Goal: Transaction & Acquisition: Book appointment/travel/reservation

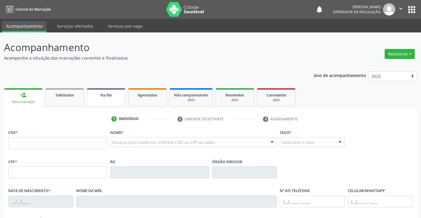
click at [110, 95] on span "Na fila" at bounding box center [106, 95] width 11 height 5
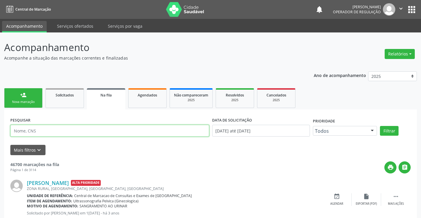
click at [60, 130] on input "text" at bounding box center [109, 131] width 199 height 12
type input "700000565784204"
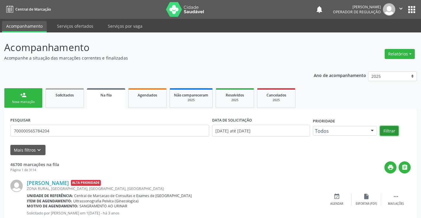
click at [393, 130] on button "Filtrar" at bounding box center [389, 131] width 19 height 10
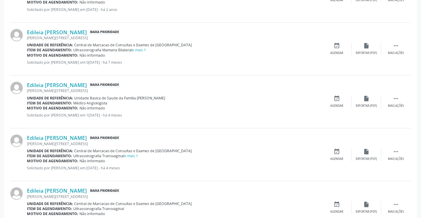
scroll to position [236, 0]
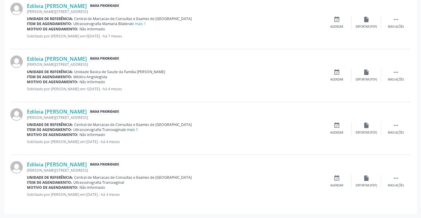
click at [132, 130] on link "e mais 1" at bounding box center [131, 129] width 14 height 5
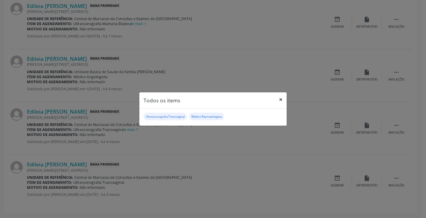
click at [281, 98] on button "×" at bounding box center [281, 100] width 12 height 14
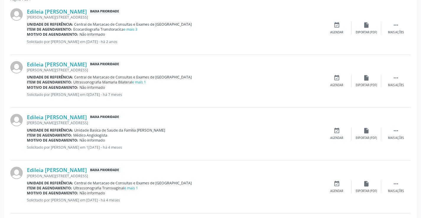
scroll to position [176, 0]
click at [141, 85] on link "e mais 1" at bounding box center [139, 82] width 14 height 5
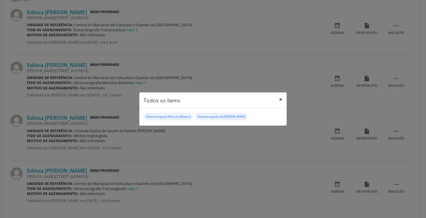
click at [278, 99] on button "×" at bounding box center [281, 100] width 12 height 14
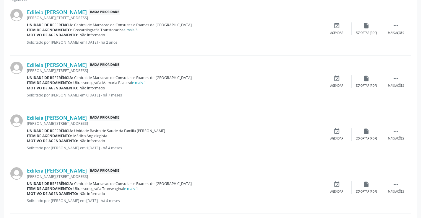
click at [133, 30] on link "e mais 3" at bounding box center [131, 29] width 14 height 5
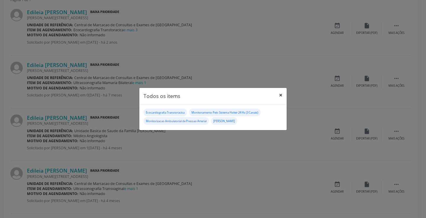
click at [278, 96] on button "×" at bounding box center [281, 95] width 12 height 14
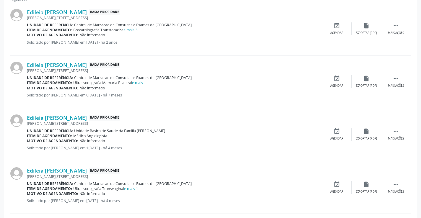
drag, startPoint x: 98, startPoint y: 45, endPoint x: 119, endPoint y: 42, distance: 21.2
click at [119, 42] on p "Solicitado por [PERSON_NAME] em [DATE] - há 2 anos" at bounding box center [174, 42] width 295 height 5
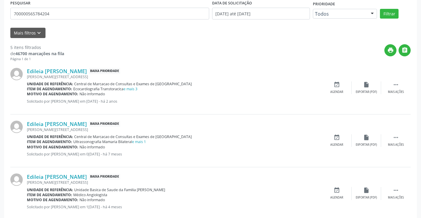
scroll to position [0, 0]
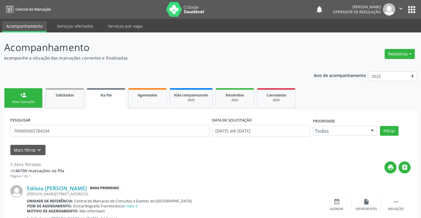
click at [25, 97] on div "person_add" at bounding box center [23, 95] width 7 height 7
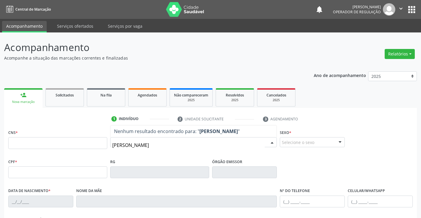
type input "[PERSON_NAME]"
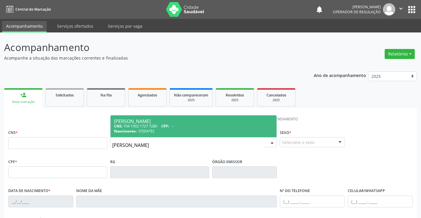
click at [136, 128] on div "CNS: 704 1002 1727 7280 CPF: --" at bounding box center [193, 126] width 159 height 5
type input "704 1002 1727 7280"
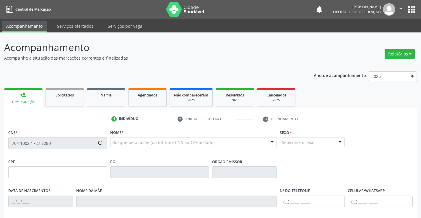
type input "2316366287"
type input "SSPBA"
type input "07[DATE]"
type input "[PHONE_NUMBER]"
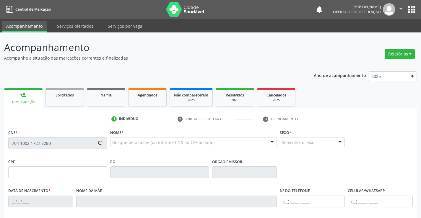
type input "096.836.795-01"
type input "15"
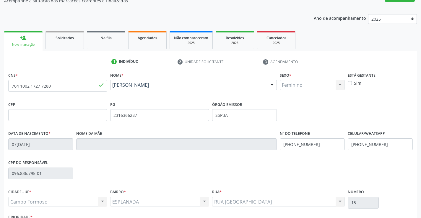
scroll to position [102, 0]
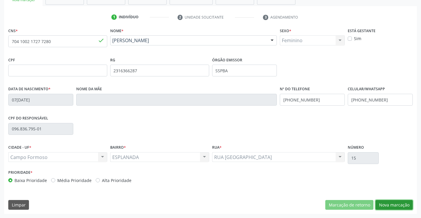
click at [401, 208] on button "Nova marcação" at bounding box center [394, 205] width 37 height 10
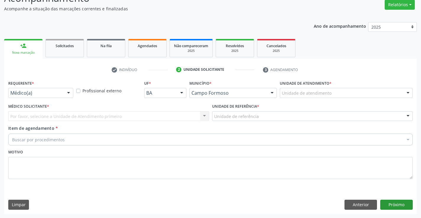
scroll to position [49, 0]
click at [63, 92] on div "Médico(a) Médico(a) Enfermeiro(a) Paciente Nenhum resultado encontrado para: " …" at bounding box center [40, 93] width 65 height 10
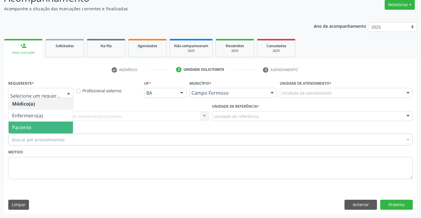
click at [45, 128] on span "Paciente" at bounding box center [41, 128] width 64 height 12
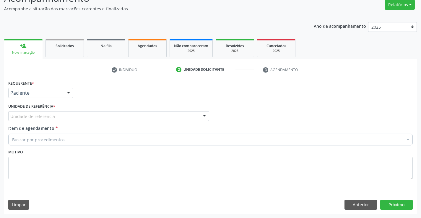
click at [90, 117] on div "Unidade de referência" at bounding box center [108, 116] width 201 height 10
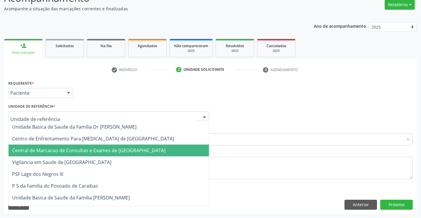
click at [87, 148] on span "Central de Marcacao de Consultas e Exames de [GEOGRAPHIC_DATA]" at bounding box center [88, 151] width 153 height 7
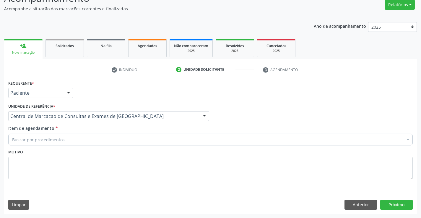
click at [96, 138] on div "Buscar por procedimentos" at bounding box center [210, 140] width 405 height 12
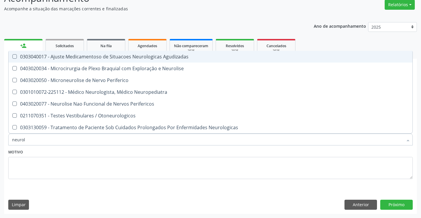
type input "neurolo"
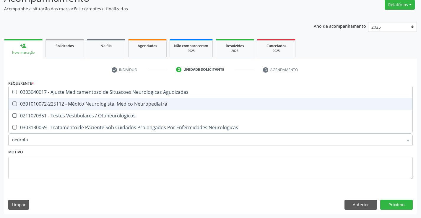
click at [89, 108] on span "0301010072-225112 - Médico Neurologista, Médico Neuropediatra" at bounding box center [211, 104] width 404 height 12
checkbox Neuropediatra "true"
click at [398, 205] on button "Próximo" at bounding box center [396, 205] width 33 height 10
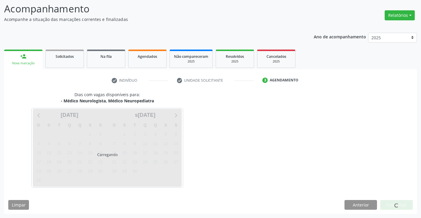
scroll to position [39, 0]
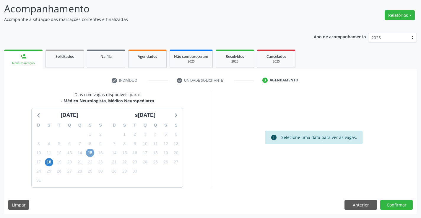
click at [92, 153] on span "15" at bounding box center [90, 153] width 8 height 8
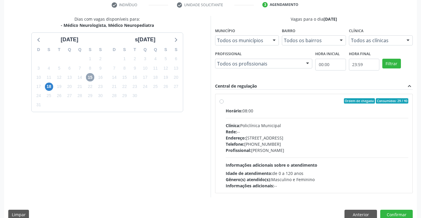
scroll to position [124, 0]
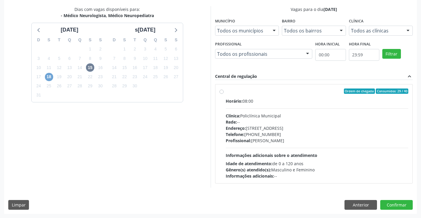
click at [50, 76] on span "18" at bounding box center [49, 77] width 8 height 8
click at [271, 130] on div "Endereço: [STREET_ADDRESS]" at bounding box center [317, 128] width 183 height 6
click at [224, 94] on input "Ordem de chegada Consumidos: 5 / 8 Horário: 07:30 Clínica: Policlínica Municipa…" at bounding box center [222, 91] width 4 height 5
radio input "true"
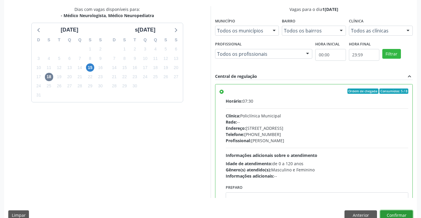
click at [395, 216] on button "Confirmar" at bounding box center [396, 216] width 33 height 10
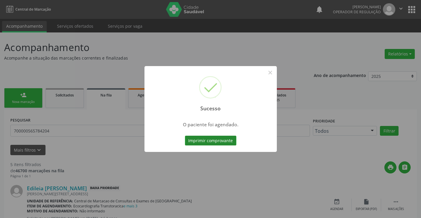
click at [218, 142] on button "Imprimir comprovante" at bounding box center [210, 141] width 51 height 10
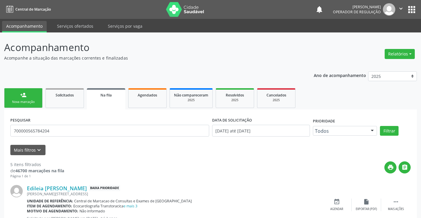
click at [25, 93] on div "person_add" at bounding box center [23, 95] width 7 height 7
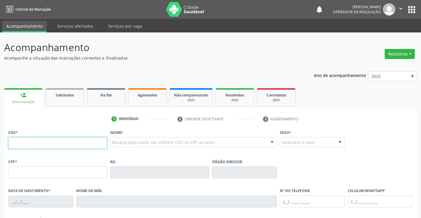
click at [29, 139] on input "text" at bounding box center [57, 143] width 99 height 12
type input "706 2050 9154 5664"
type input "137.544.245-72"
type input "0293265402"
type input "SSPBA"
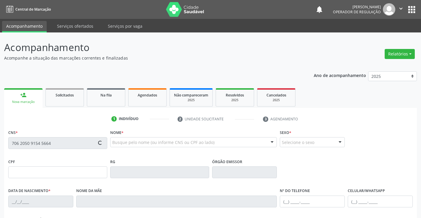
type input "22[DATE]"
type input "[PHONE_NUMBER]"
type input "137.544.245-72"
type input "S/N"
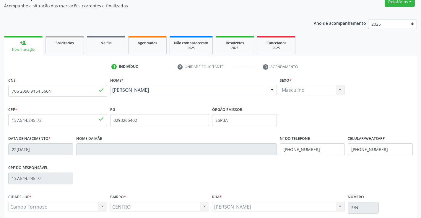
scroll to position [102, 0]
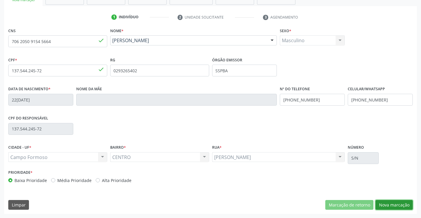
click at [385, 202] on button "Nova marcação" at bounding box center [394, 205] width 37 height 10
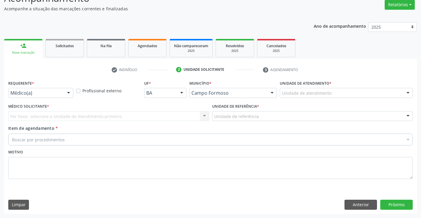
scroll to position [49, 0]
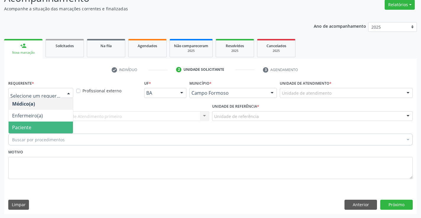
click at [36, 127] on span "Paciente" at bounding box center [41, 128] width 64 height 12
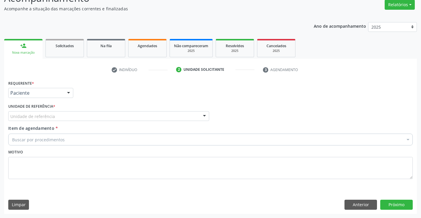
click at [69, 115] on div "Unidade de referência" at bounding box center [108, 116] width 201 height 10
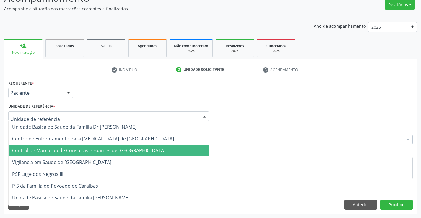
click at [69, 145] on span "Central de Marcacao de Consultas e Exames de [GEOGRAPHIC_DATA]" at bounding box center [109, 151] width 200 height 12
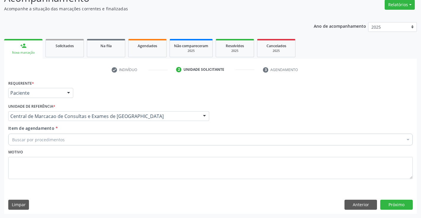
click at [80, 143] on div "Buscar por procedimentos" at bounding box center [210, 140] width 405 height 12
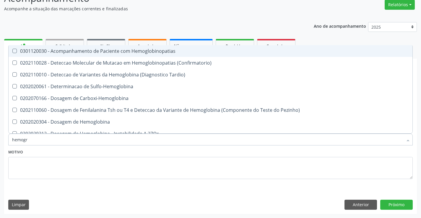
type input "hemogra"
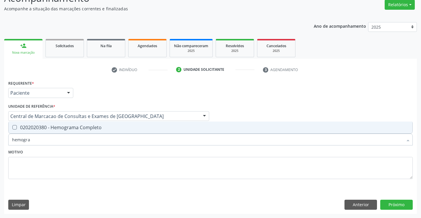
click at [88, 132] on span "0202020380 - Hemograma Completo" at bounding box center [211, 128] width 404 height 12
checkbox Completo "true"
click at [83, 141] on input "hemogra" at bounding box center [207, 140] width 391 height 12
type input "gl"
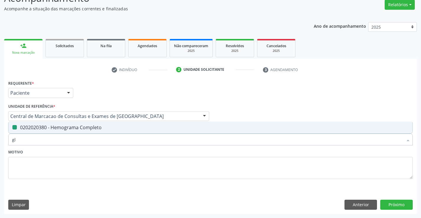
checkbox Completo "false"
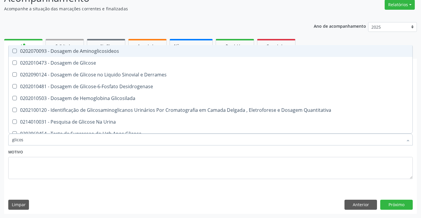
type input "glicose"
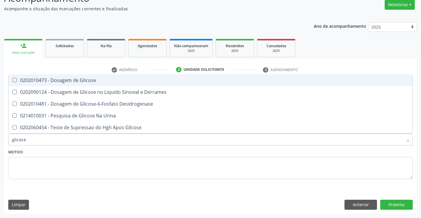
click at [90, 79] on div "0202010473 - Dosagem de Glicose" at bounding box center [210, 80] width 397 height 5
checkbox Glicose "true"
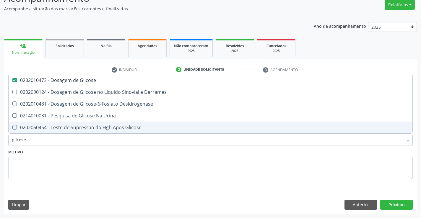
click at [70, 138] on input "glicose" at bounding box center [207, 140] width 391 height 12
type input "urei"
checkbox Glicose "false"
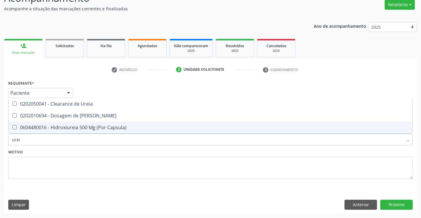
type input "ureia"
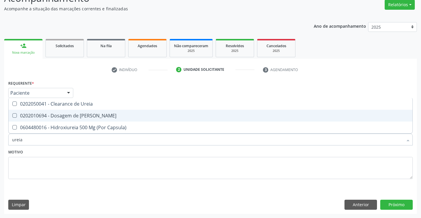
drag, startPoint x: 67, startPoint y: 114, endPoint x: 63, endPoint y: 135, distance: 20.9
click at [67, 116] on div "0202010694 - Dosagem de [PERSON_NAME]" at bounding box center [210, 116] width 397 height 5
checkbox Ureia "true"
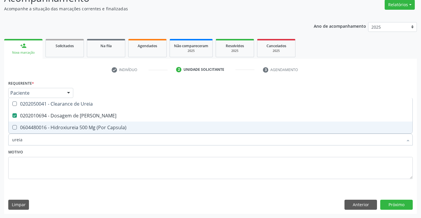
click at [63, 137] on input "ureia" at bounding box center [207, 140] width 391 height 12
type input "c"
checkbox Ureia "false"
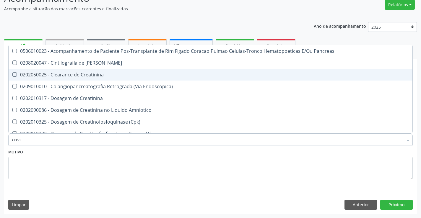
type input "creat"
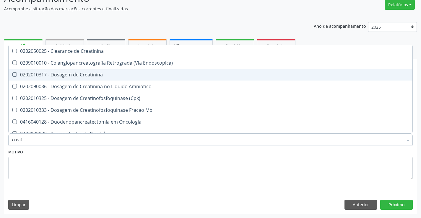
click at [79, 73] on div "0202010317 - Dosagem de Creatinina" at bounding box center [210, 74] width 397 height 5
checkbox Creatinina "true"
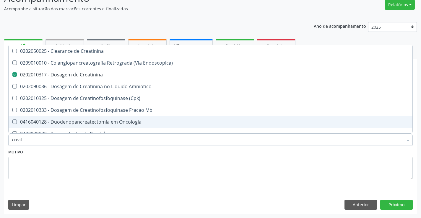
click at [63, 140] on input "creat" at bounding box center [207, 140] width 391 height 12
type input "t"
checkbox Creatinina "false"
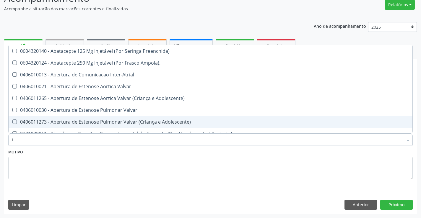
type input "tp"
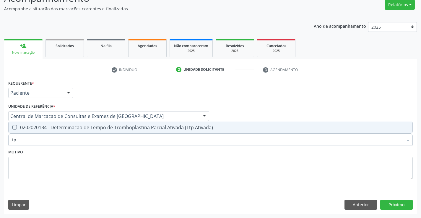
click at [70, 126] on div "0202020134 - Determinacao de Tempo de Tromboplastina Parcial Ativada (Ttp Ativa…" at bounding box center [210, 127] width 397 height 5
checkbox Ativada\) "true"
click at [32, 142] on input "tp" at bounding box center [207, 140] width 391 height 12
type input "c"
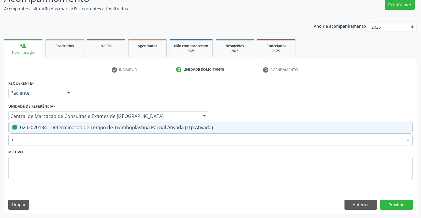
checkbox Ativada\) "false"
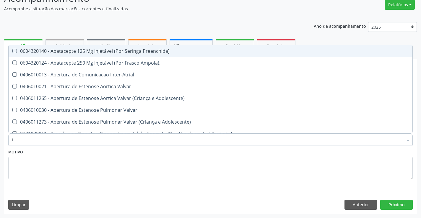
type input "te"
checkbox Hemodialise "true"
type input "tem"
checkbox Cornea "true"
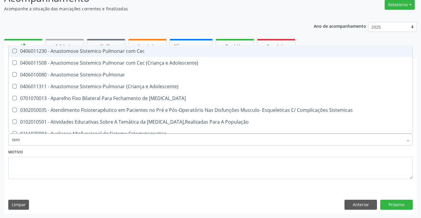
type input "temp"
checkbox Tempo "true"
checkbox Ativada\) "false"
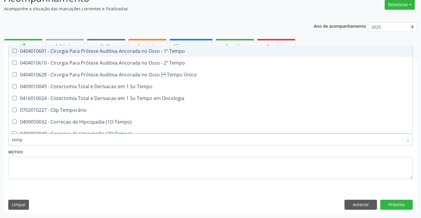
type input "tempo"
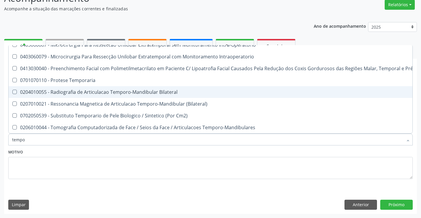
scroll to position [271, 0]
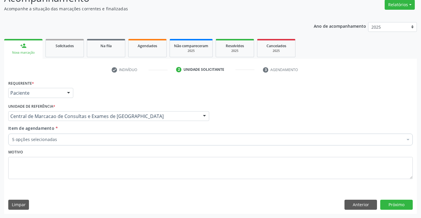
checkbox Completo "true"
checkbox Glicose "true"
checkbox Ureia "true"
checkbox Creatinina "true"
checkbox Ativada\) "true"
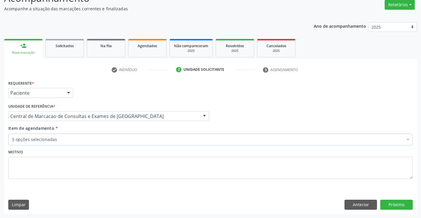
checkbox Valvar "false"
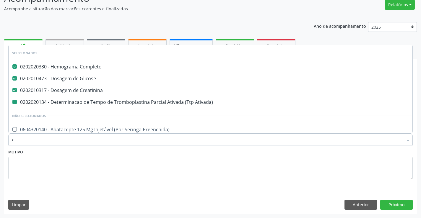
type input "co"
checkbox Ativada\) "false"
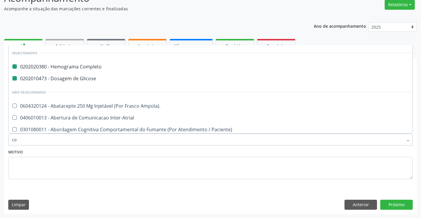
type input "coa"
checkbox Completo "false"
checkbox Glicose "false"
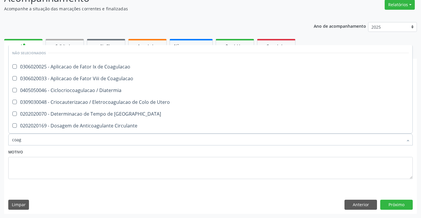
type input "coagu"
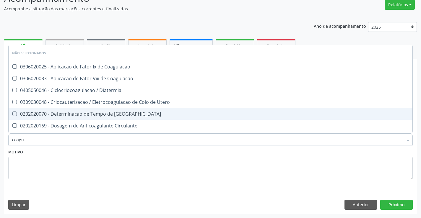
click at [78, 119] on span "0202020070 - Determinacao de Tempo de [GEOGRAPHIC_DATA]" at bounding box center [211, 114] width 404 height 12
checkbox Coagulacao "true"
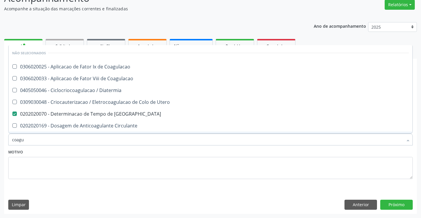
click at [67, 136] on input "coagu" at bounding box center [207, 140] width 391 height 12
type input "d"
checkbox Coagulacao "true"
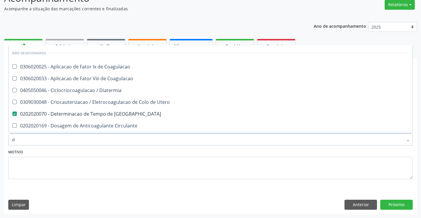
checkbox Utero "true"
checkbox Diatermia "true"
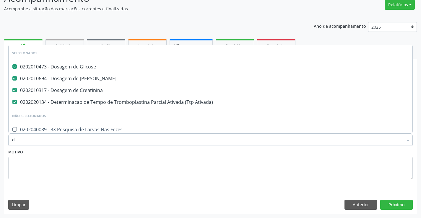
type input "du"
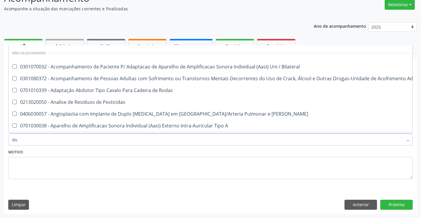
checkbox Bilateral "false"
checkbox \(Uaa\)\ "false"
checkbox Pesticidas "false"
checkbox Rodas "false"
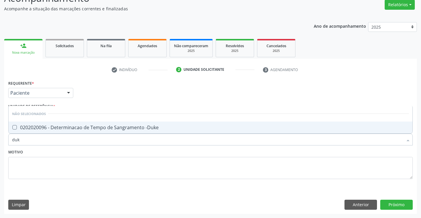
type input "duke"
click at [70, 122] on span "0202020096 - Determinacao de Tempo de Sangramento -Duke" at bounding box center [211, 128] width 404 height 12
checkbox -Duke "true"
click at [391, 204] on button "Próximo" at bounding box center [396, 205] width 33 height 10
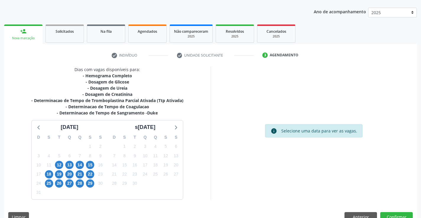
scroll to position [76, 0]
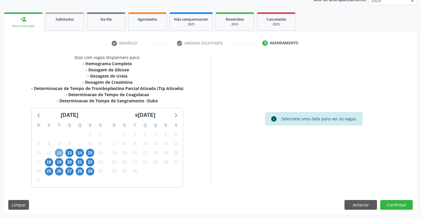
click at [58, 151] on span "12" at bounding box center [59, 153] width 8 height 8
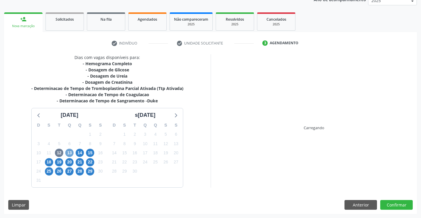
click at [70, 151] on span "13" at bounding box center [69, 153] width 8 height 8
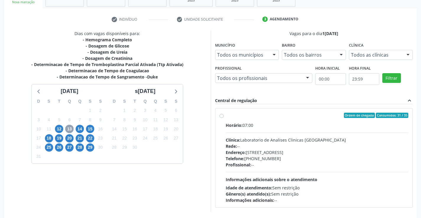
scroll to position [124, 0]
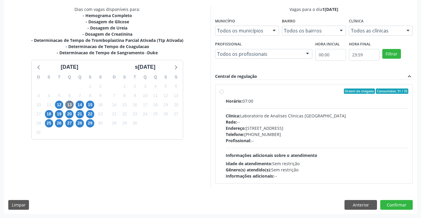
click at [284, 120] on div "Rede: --" at bounding box center [317, 122] width 183 height 6
click at [224, 94] on input "Ordem de chegada Consumidos: 31 / 35 Horário: 07:00 Clínica: Laboratorio de Ana…" at bounding box center [222, 91] width 4 height 5
radio input "true"
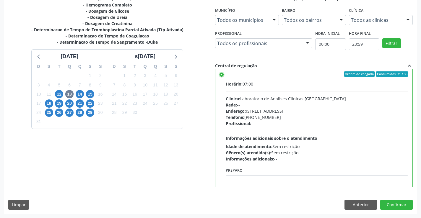
scroll to position [0, 0]
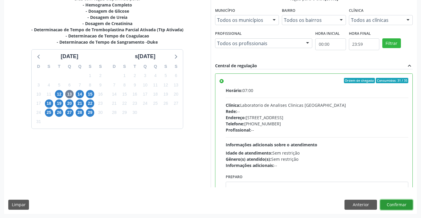
click at [390, 207] on button "Confirmar" at bounding box center [396, 205] width 33 height 10
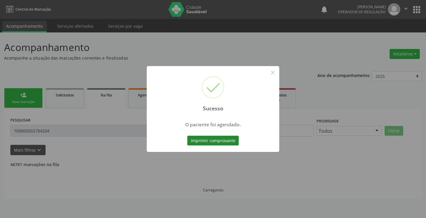
click at [209, 143] on button "Imprimir comprovante" at bounding box center [212, 141] width 51 height 10
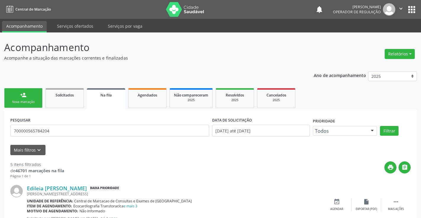
click at [25, 96] on div "person_add" at bounding box center [23, 95] width 7 height 7
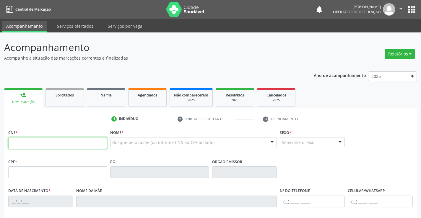
click at [41, 142] on input "text" at bounding box center [57, 143] width 99 height 12
type input "707 5032 3062 9490"
type input "1150473100"
type input "[DATE]"
type input "[PHONE_NUMBER]"
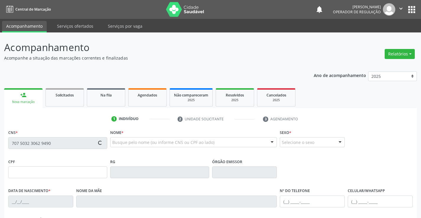
type input "023.914.975-04"
type input "S/N"
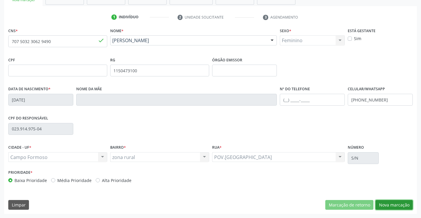
click at [392, 203] on button "Nova marcação" at bounding box center [394, 205] width 37 height 10
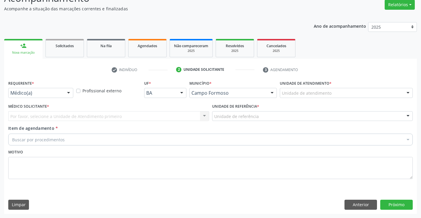
scroll to position [49, 0]
click at [66, 93] on div at bounding box center [68, 93] width 9 height 10
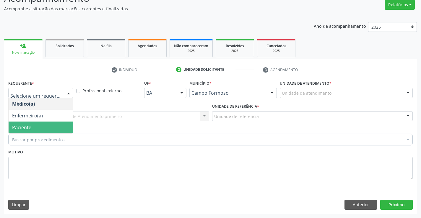
click at [46, 129] on span "Paciente" at bounding box center [41, 128] width 64 height 12
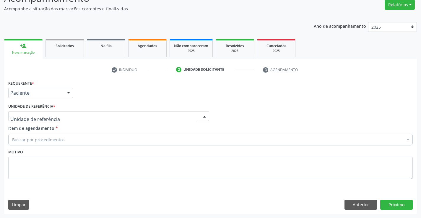
click at [69, 119] on div at bounding box center [108, 116] width 201 height 10
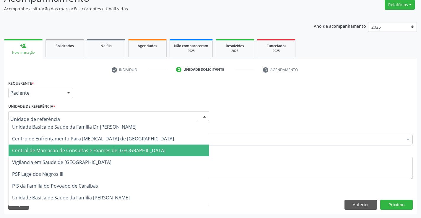
click at [77, 147] on span "Central de Marcacao de Consultas e Exames de [GEOGRAPHIC_DATA]" at bounding box center [109, 151] width 200 height 12
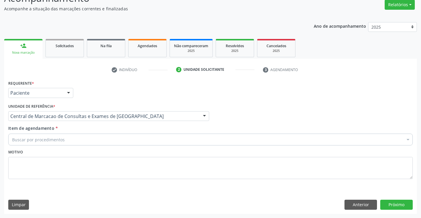
click at [91, 141] on div "Buscar por procedimentos" at bounding box center [210, 140] width 405 height 12
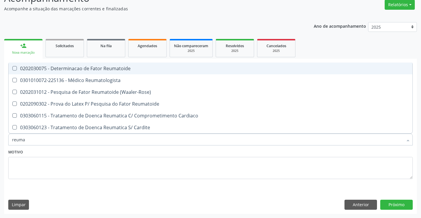
type input "reumat"
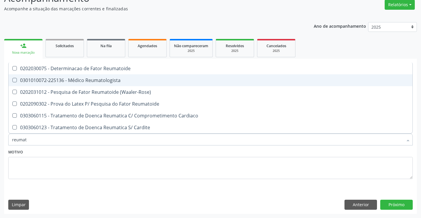
click at [96, 83] on div "0301010072-225136 - Médico Reumatologista" at bounding box center [210, 80] width 397 height 5
checkbox Reumatologista "true"
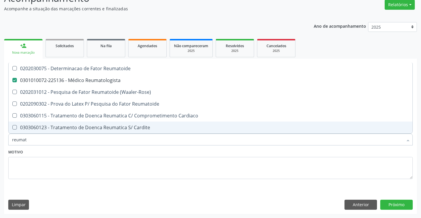
click at [85, 142] on input "reumat" at bounding box center [207, 140] width 391 height 12
type input "o"
checkbox Reumatologista "false"
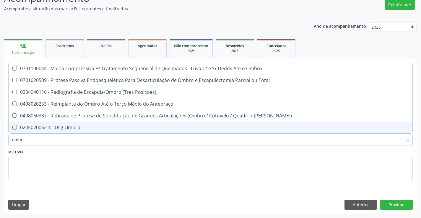
type input "ombro"
click at [98, 128] on div "0205020062-4 - Usg Ombro" at bounding box center [210, 127] width 397 height 5
checkbox Ombro "true"
click at [92, 137] on input "ombro" at bounding box center [207, 140] width 391 height 12
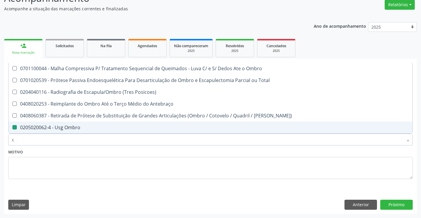
type input "co"
checkbox Ombro "false"
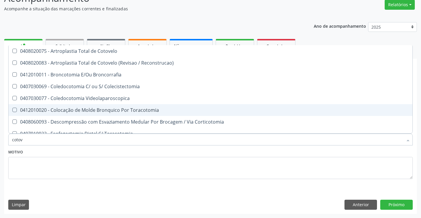
type input "cotove"
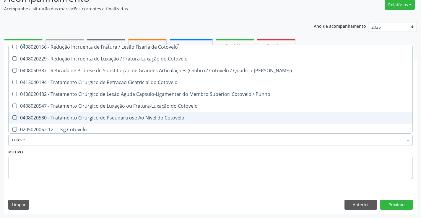
scroll to position [89, 0]
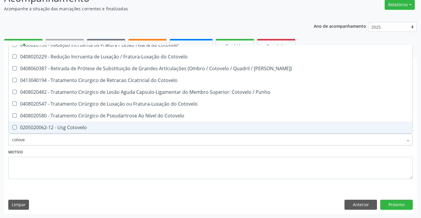
click at [81, 129] on div "0205020062-12 - Usg Cotovelo" at bounding box center [210, 127] width 397 height 5
checkbox Cotovelo "true"
click at [395, 203] on button "Próximo" at bounding box center [396, 205] width 33 height 10
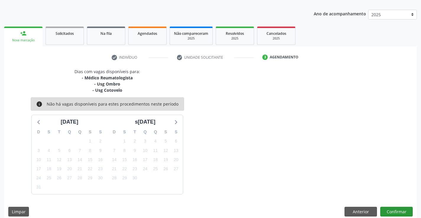
scroll to position [69, 0]
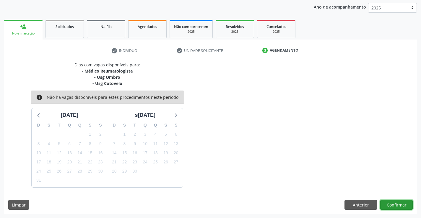
click at [391, 202] on button "Confirmar" at bounding box center [396, 205] width 33 height 10
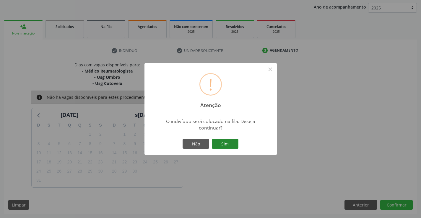
click at [236, 148] on button "Sim" at bounding box center [225, 144] width 27 height 10
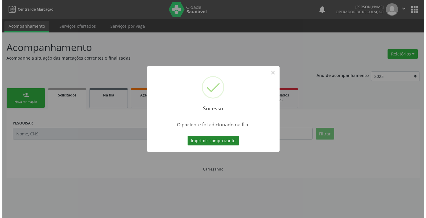
scroll to position [0, 0]
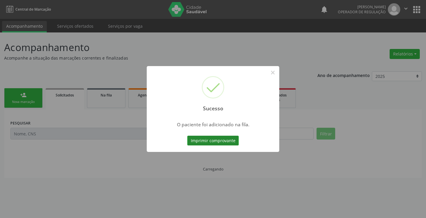
click at [228, 142] on button "Imprimir comprovante" at bounding box center [212, 141] width 51 height 10
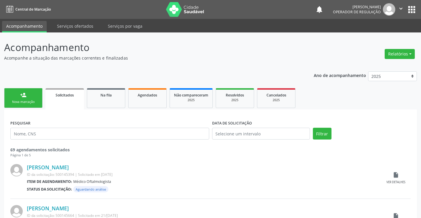
click at [24, 95] on div "person_add" at bounding box center [23, 95] width 7 height 7
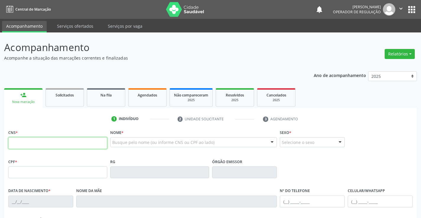
click at [38, 147] on input "text" at bounding box center [57, 143] width 99 height 12
type input "704 0098 7670 1468"
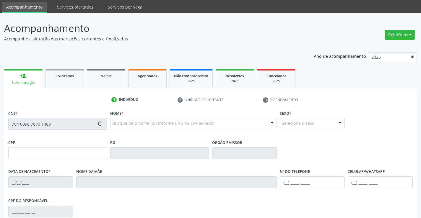
scroll to position [30, 0]
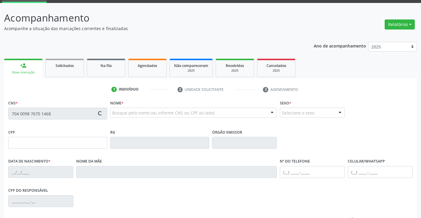
type input "001.184.885-54"
type input "08/12/1974"
type input "Alice Maria de Jesus"
type input "(74) 8857-7845"
type input "01"
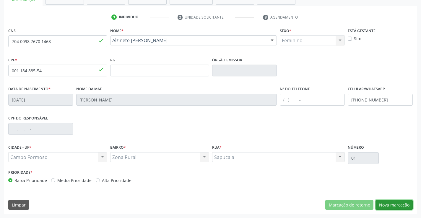
drag, startPoint x: 393, startPoint y: 203, endPoint x: 271, endPoint y: 192, distance: 121.9
click at [393, 202] on button "Nova marcação" at bounding box center [394, 205] width 37 height 10
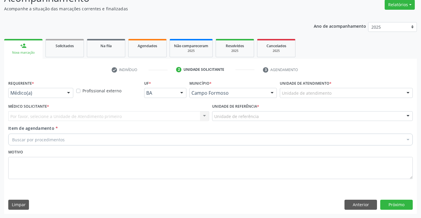
scroll to position [49, 0]
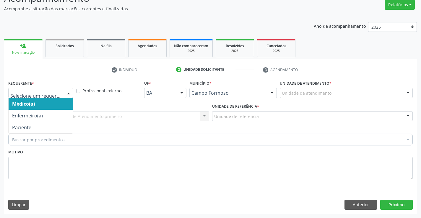
click at [64, 96] on div at bounding box center [68, 93] width 9 height 10
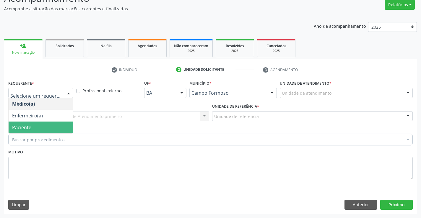
click at [58, 127] on span "Paciente" at bounding box center [41, 128] width 64 height 12
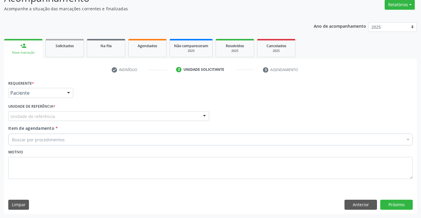
click at [94, 115] on div "Unidade de referência" at bounding box center [108, 116] width 201 height 10
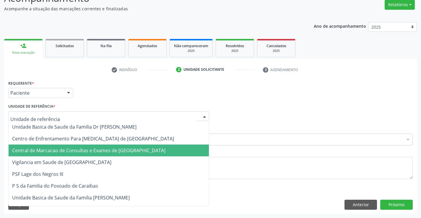
click at [101, 149] on span "Central de Marcacao de Consultas e Exames de [GEOGRAPHIC_DATA]" at bounding box center [88, 151] width 153 height 7
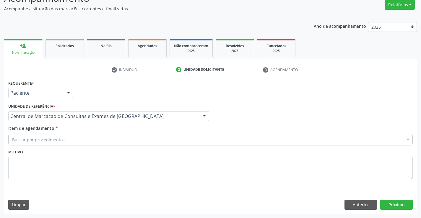
click at [113, 143] on div "Buscar por procedimentos" at bounding box center [210, 140] width 405 height 12
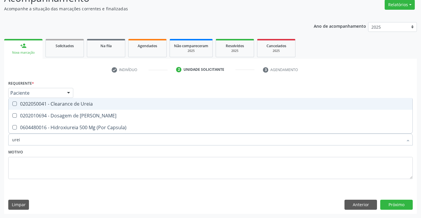
type input "ureia"
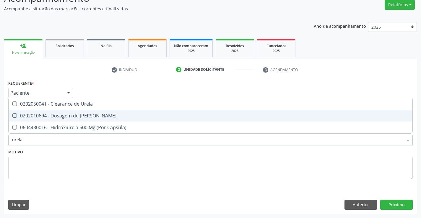
click at [90, 114] on div "0202010694 - Dosagem de [PERSON_NAME]" at bounding box center [210, 116] width 397 height 5
checkbox Ureia "true"
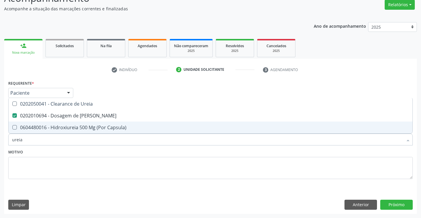
click at [89, 144] on input "ureia" at bounding box center [207, 140] width 391 height 12
type input "c"
checkbox Ureia "false"
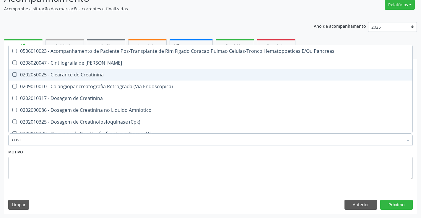
type input "creat"
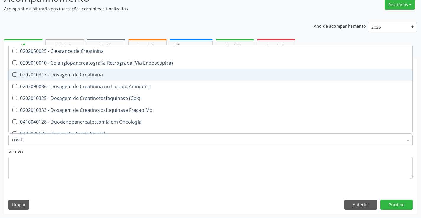
click at [92, 74] on div "0202010317 - Dosagem de Creatinina" at bounding box center [210, 74] width 397 height 5
checkbox Creatinina "true"
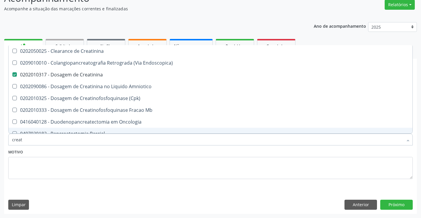
click at [70, 140] on input "creat" at bounding box center [207, 140] width 391 height 12
type input "h"
checkbox Creatinina "false"
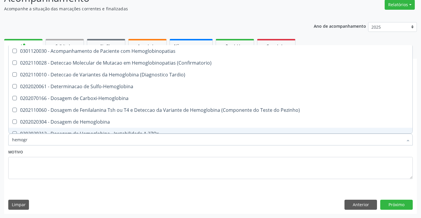
type input "hemogra"
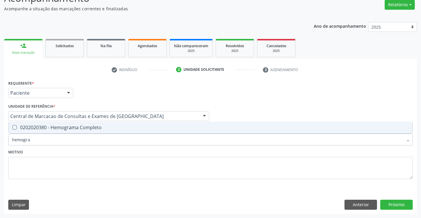
click at [78, 130] on div "0202020380 - Hemograma Completo" at bounding box center [210, 127] width 397 height 5
checkbox Completo "true"
click at [74, 141] on input "hemogra" at bounding box center [207, 140] width 391 height 12
type input "c"
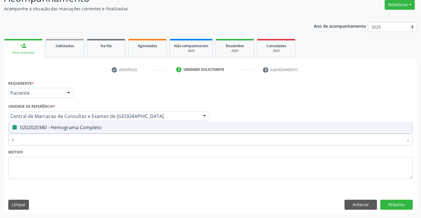
checkbox Completo "false"
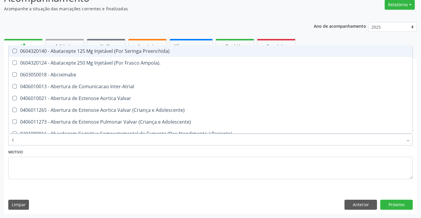
type input "co"
checkbox Osseo "true"
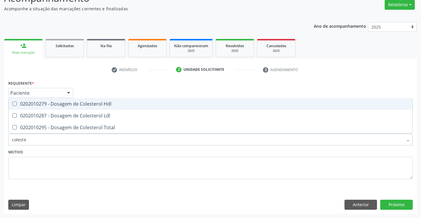
type input "colester"
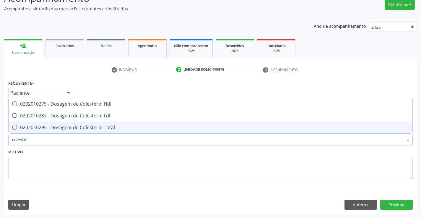
drag, startPoint x: 78, startPoint y: 129, endPoint x: 80, endPoint y: 126, distance: 3.3
click at [79, 129] on div "0202010295 - Dosagem de Colesterol Total" at bounding box center [210, 127] width 397 height 5
checkbox Total "true"
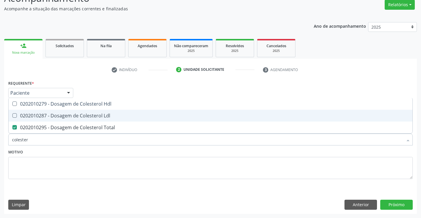
click at [83, 117] on div "0202010287 - Dosagem de Colesterol Ldl" at bounding box center [210, 116] width 397 height 5
checkbox Ldl "true"
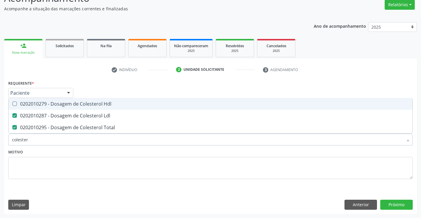
click at [85, 107] on span "0202010279 - Dosagem de Colesterol Hdl" at bounding box center [211, 104] width 404 height 12
checkbox Hdl "true"
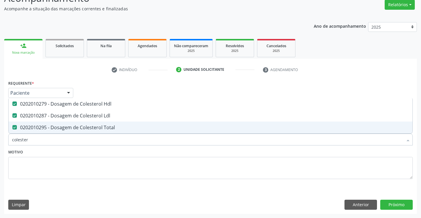
click at [65, 142] on input "colester" at bounding box center [207, 140] width 391 height 12
type input "gl"
checkbox Hdl "false"
checkbox Ldl "false"
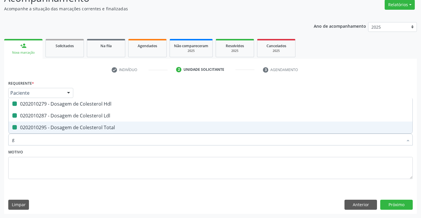
checkbox Total "false"
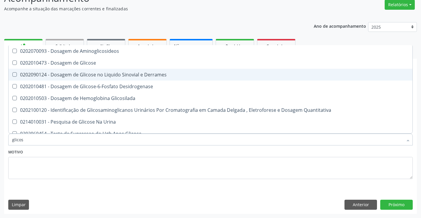
type input "glicose"
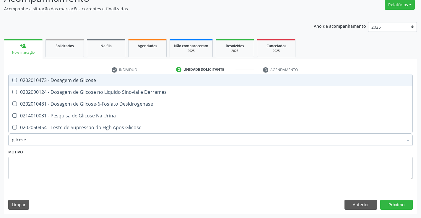
drag, startPoint x: 85, startPoint y: 81, endPoint x: 84, endPoint y: 145, distance: 64.5
click at [85, 83] on div "0202010473 - Dosagem de Glicose" at bounding box center [210, 80] width 397 height 5
checkbox Glicose "true"
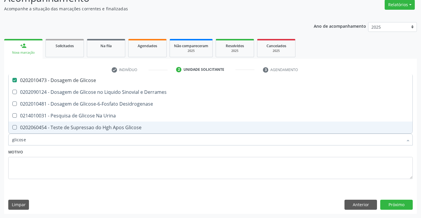
click at [85, 138] on input "glicose" at bounding box center [207, 140] width 391 height 12
type input "tr"
checkbox Glicose "false"
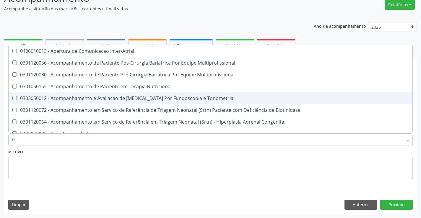
type input "trig"
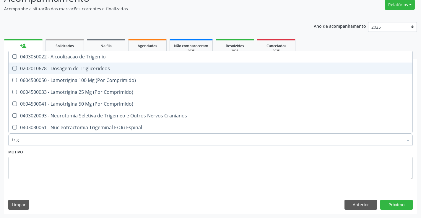
drag, startPoint x: 88, startPoint y: 70, endPoint x: 84, endPoint y: 77, distance: 8.1
click at [88, 70] on div "0202010678 - Dosagem de Triglicerideos" at bounding box center [210, 68] width 397 height 5
checkbox Triglicerideos "true"
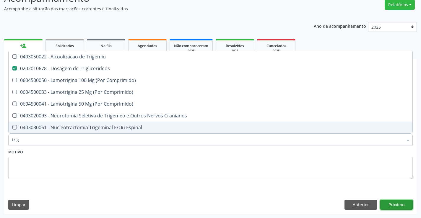
click at [402, 207] on button "Próximo" at bounding box center [396, 205] width 33 height 10
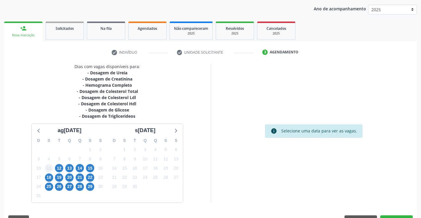
scroll to position [82, 0]
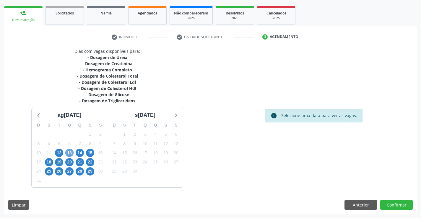
click at [72, 154] on span "13" at bounding box center [69, 153] width 8 height 8
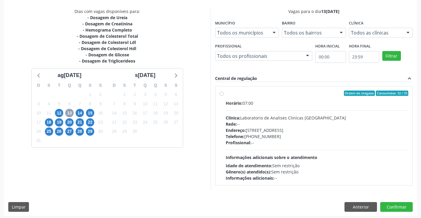
scroll to position [124, 0]
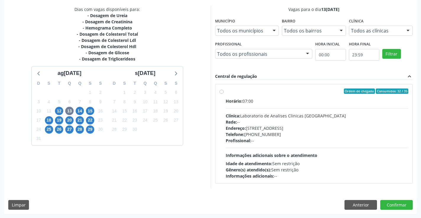
click at [312, 127] on div "Endereço: Terreo, nº 258, Centro, Campo Formoso - BA" at bounding box center [317, 128] width 183 height 6
click at [224, 94] on input "Ordem de chegada Consumidos: 32 / 35 Horário: 07:00 Clínica: Laboratorio de Ana…" at bounding box center [222, 91] width 4 height 5
radio input "true"
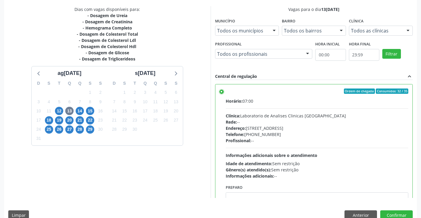
scroll to position [29, 0]
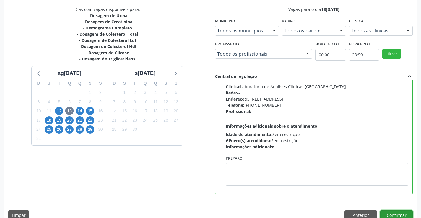
click at [396, 213] on button "Confirmar" at bounding box center [396, 216] width 33 height 10
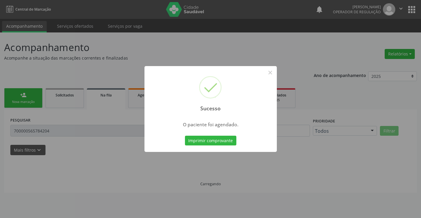
scroll to position [0, 0]
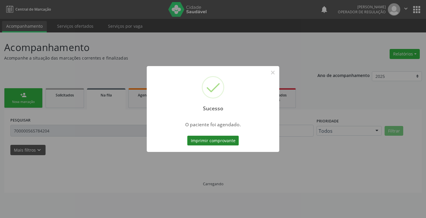
click at [224, 140] on button "Imprimir comprovante" at bounding box center [212, 141] width 51 height 10
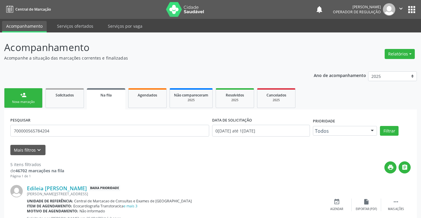
click at [21, 93] on div "person_add" at bounding box center [23, 95] width 7 height 7
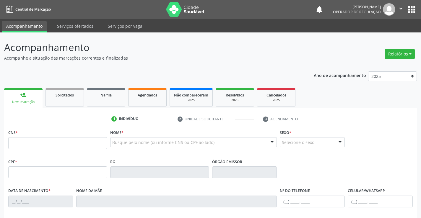
click at [73, 137] on div "CNS *" at bounding box center [57, 138] width 99 height 21
click at [76, 140] on input "text" at bounding box center [57, 143] width 99 height 12
type input "709 8090 5893 0492"
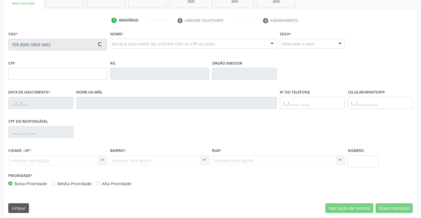
scroll to position [102, 0]
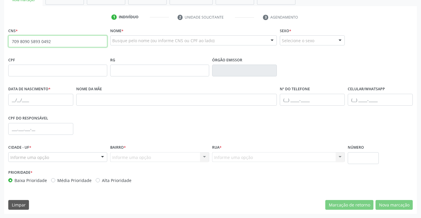
click at [80, 41] on input "709 8090 5893 0492" at bounding box center [57, 41] width 99 height 12
